Goal: Task Accomplishment & Management: Use online tool/utility

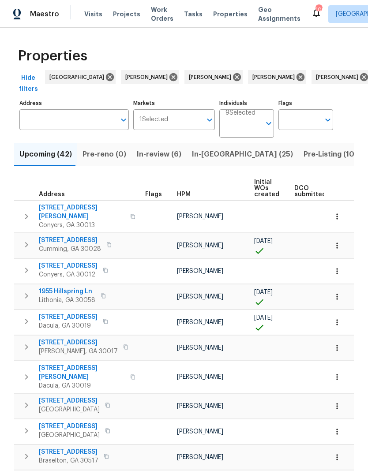
click at [84, 122] on input "Address" at bounding box center [67, 119] width 96 height 21
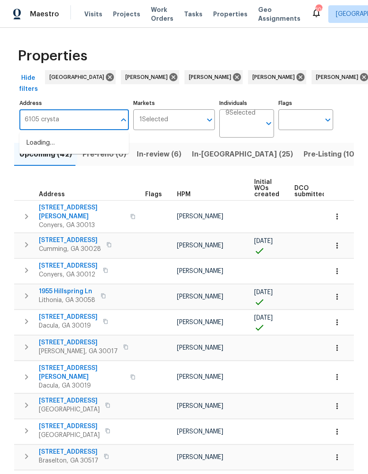
type input "6105 crystal"
click at [169, 78] on icon at bounding box center [174, 77] width 10 height 10
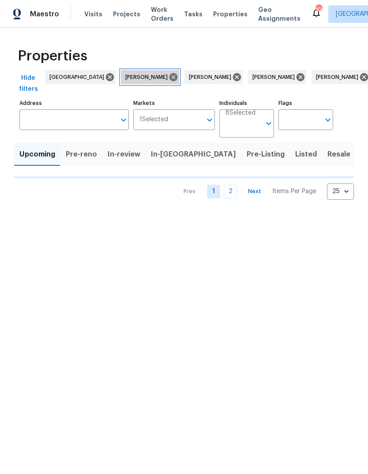
click at [169, 75] on icon at bounding box center [173, 77] width 8 height 8
click at [169, 72] on icon at bounding box center [174, 77] width 10 height 10
click at [169, 73] on icon at bounding box center [174, 77] width 10 height 10
click at [131, 71] on div "Samuel Vetrik" at bounding box center [150, 77] width 58 height 14
click at [169, 79] on icon at bounding box center [173, 77] width 8 height 8
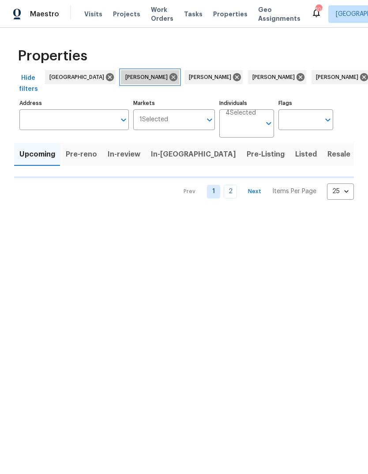
click at [169, 75] on icon at bounding box center [173, 77] width 8 height 8
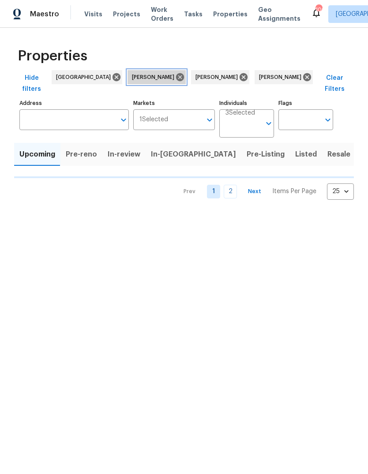
click at [175, 76] on icon at bounding box center [180, 77] width 10 height 10
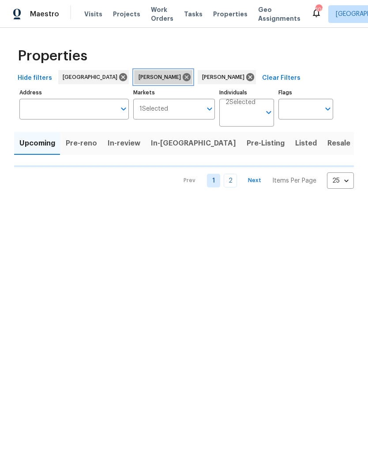
click at [183, 74] on icon at bounding box center [187, 77] width 8 height 8
click at [183, 75] on icon at bounding box center [187, 77] width 8 height 8
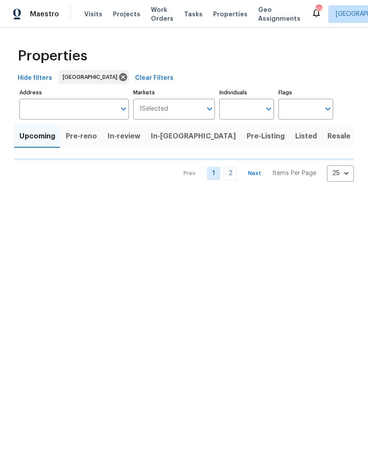
click at [82, 108] on input "Address" at bounding box center [67, 109] width 96 height 21
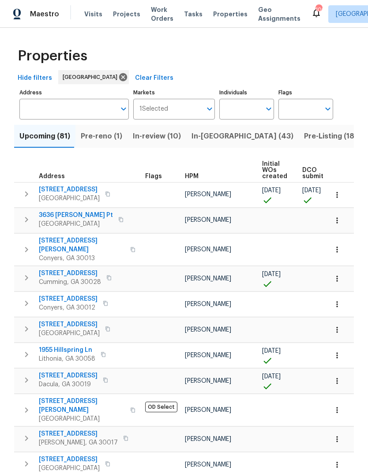
click at [75, 112] on input "Address" at bounding box center [67, 109] width 96 height 21
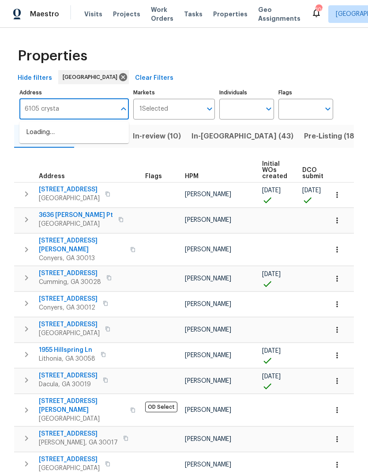
type input "6105 crystal"
click at [85, 137] on li "6105 Crystal Cove Trl Gainesville GA 30506" at bounding box center [73, 132] width 109 height 15
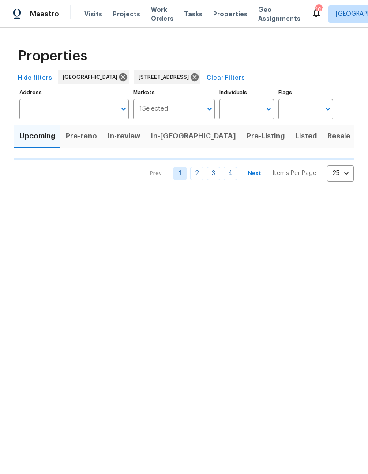
type input "6105 Crystal Cove Trl Gainesville GA 30506"
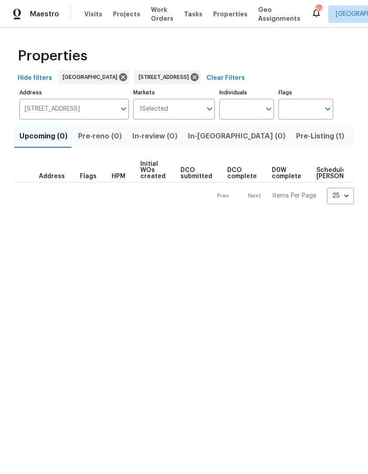
click at [296, 139] on span "Pre-Listing (1)" at bounding box center [320, 136] width 48 height 12
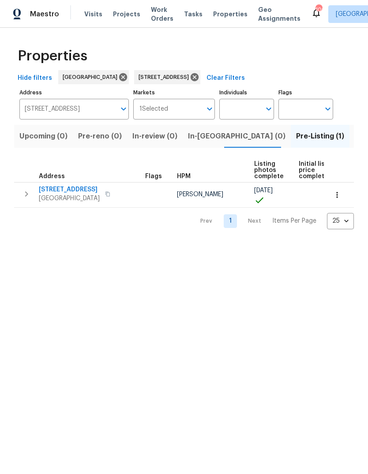
click at [85, 183] on td "6105 Crystal Cove Trl Gainesville, GA 30506" at bounding box center [78, 194] width 128 height 23
click at [83, 191] on span "6105 Crystal Cove Trl" at bounding box center [69, 189] width 61 height 9
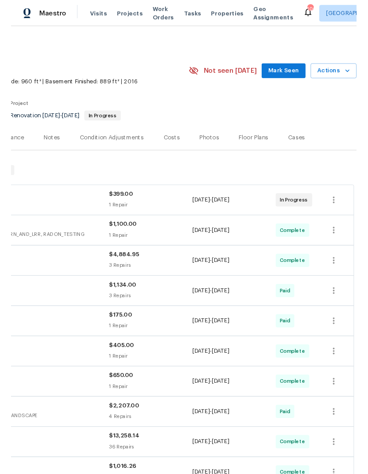
scroll to position [0, 131]
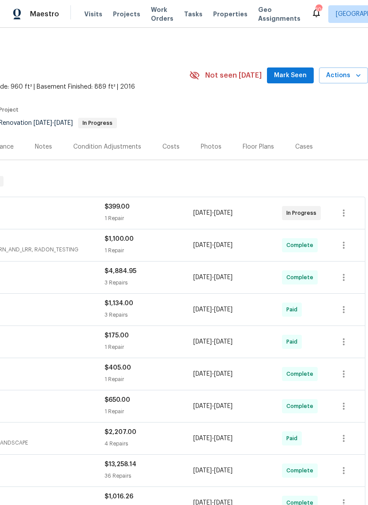
click at [358, 77] on icon "button" at bounding box center [358, 75] width 9 height 9
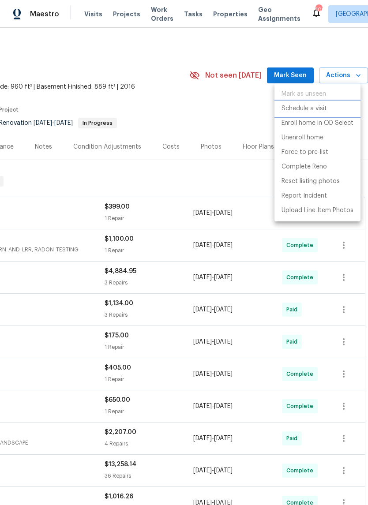
click at [322, 109] on p "Schedule a visit" at bounding box center [303, 108] width 45 height 9
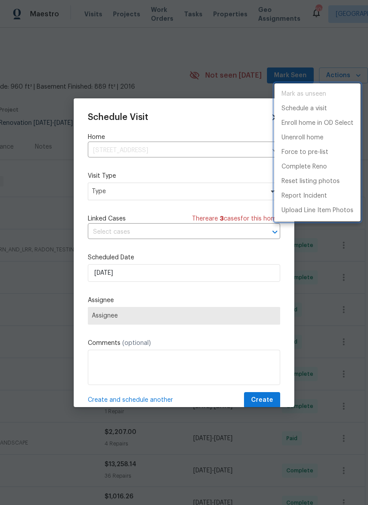
click at [166, 198] on div at bounding box center [184, 252] width 368 height 505
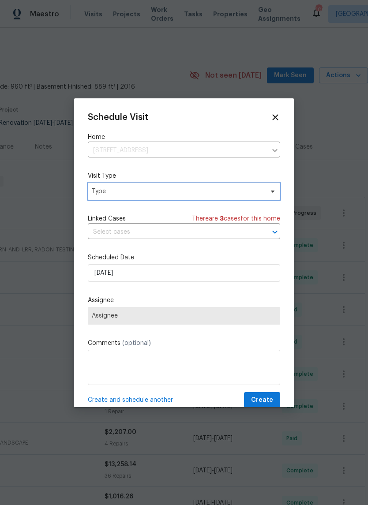
click at [197, 195] on span "Type" at bounding box center [178, 191] width 172 height 9
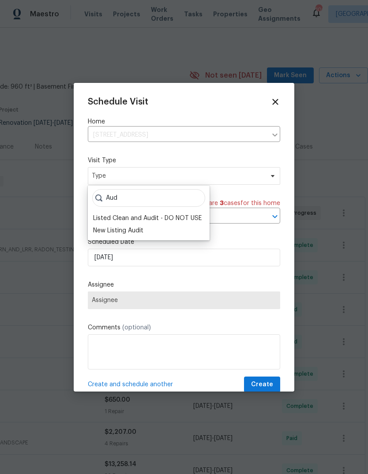
type input "Aud"
click at [135, 233] on div "New Listing Audit" at bounding box center [118, 230] width 50 height 9
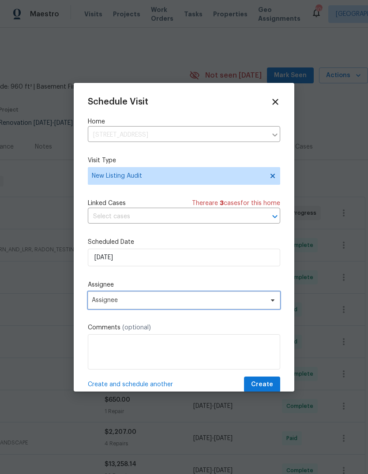
click at [158, 302] on span "Assignee" at bounding box center [178, 300] width 173 height 7
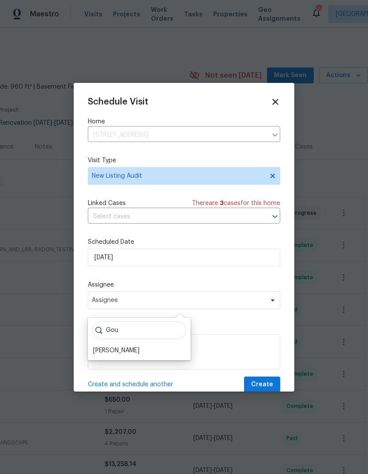
type input "Gou"
click at [139, 353] on div "[PERSON_NAME]" at bounding box center [116, 350] width 46 height 9
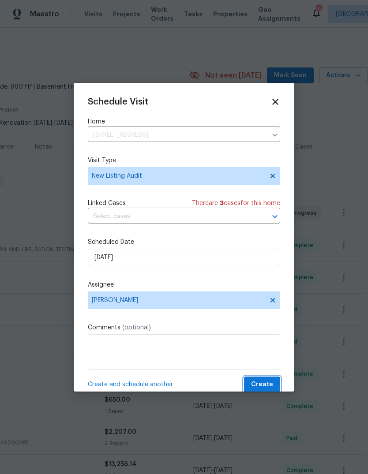
click at [257, 385] on span "Create" at bounding box center [262, 384] width 22 height 11
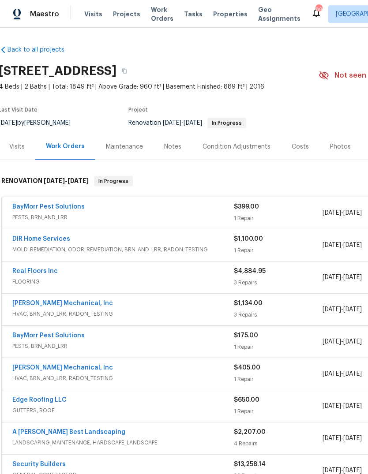
scroll to position [0, 2]
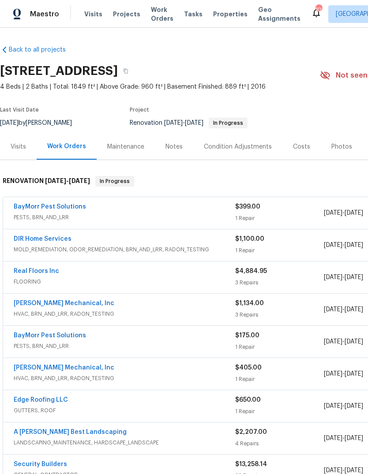
click at [168, 244] on div "DIR Home Services" at bounding box center [124, 240] width 221 height 11
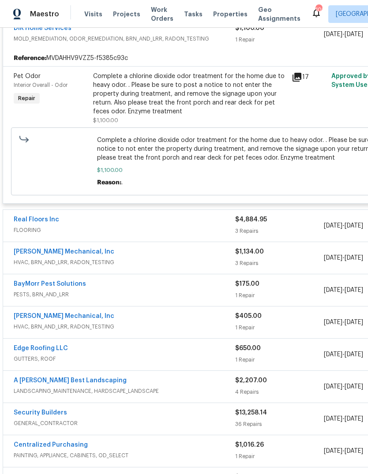
scroll to position [218, 0]
click at [220, 236] on div "Real Floors Inc FLOORING" at bounding box center [124, 225] width 221 height 21
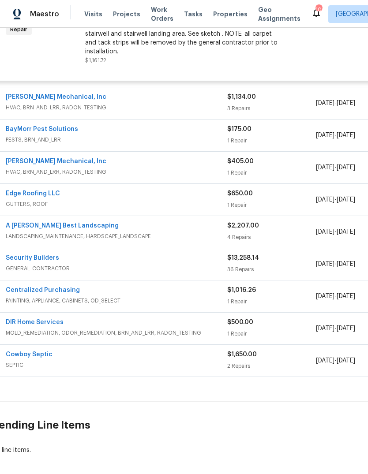
scroll to position [645, 8]
click at [189, 338] on span "MOLD_REMEDIATION, ODOR_REMEDIATION, BRN_AND_LRR, RADON_TESTING" at bounding box center [116, 333] width 221 height 9
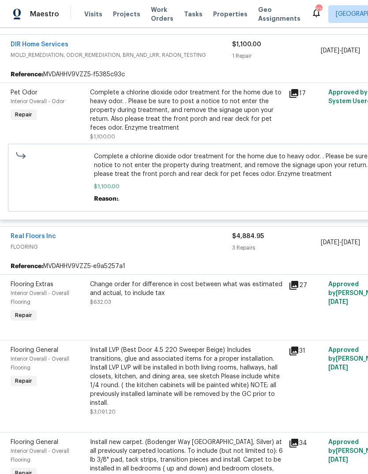
scroll to position [200, 3]
